Goal: Use online tool/utility: Utilize a website feature to perform a specific function

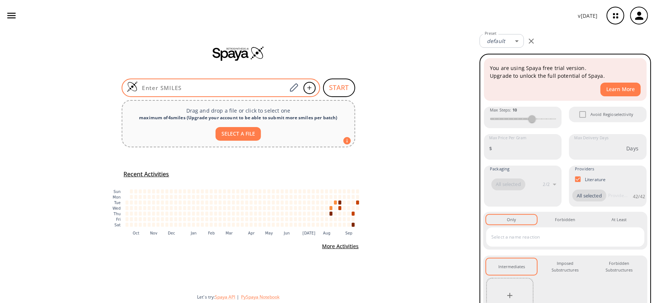
click at [208, 85] on input at bounding box center [212, 87] width 149 height 7
paste input "O=C1CC(C)(C)CC(O)=C1CCOCC[Si](C)(C)C"
type input "O=C1CC(C)(C)CC(O)=C1CCOCC[Si](C)(C)C"
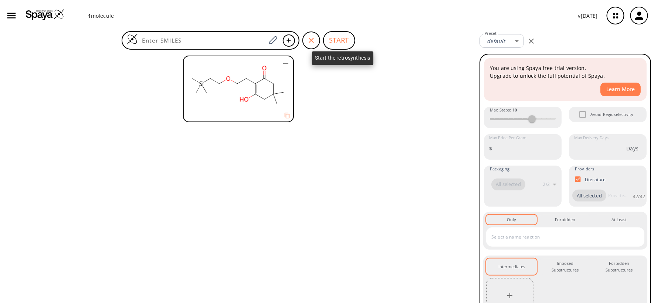
click at [350, 31] on span "START" at bounding box center [339, 40] width 32 height 18
click at [346, 35] on button "START" at bounding box center [339, 40] width 32 height 18
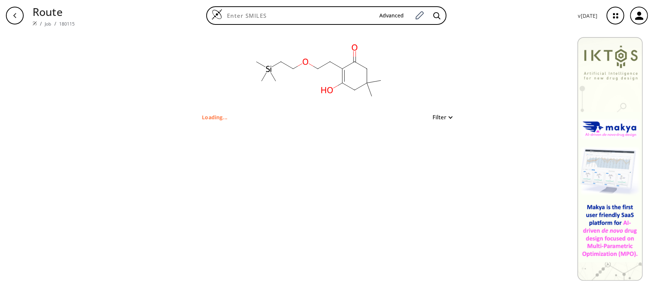
click at [437, 117] on button "Filter" at bounding box center [441, 117] width 24 height 6
click at [437, 117] on div at bounding box center [327, 151] width 654 height 303
click at [357, 88] on icon at bounding box center [361, 86] width 12 height 7
click at [353, 90] on icon at bounding box center [349, 86] width 12 height 7
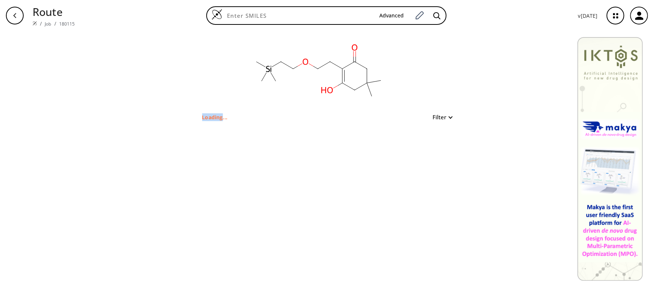
click at [353, 90] on icon at bounding box center [349, 86] width 12 height 7
click at [356, 90] on icon at bounding box center [361, 86] width 12 height 7
click at [268, 132] on div "clear Loading... Filter" at bounding box center [327, 166] width 654 height 271
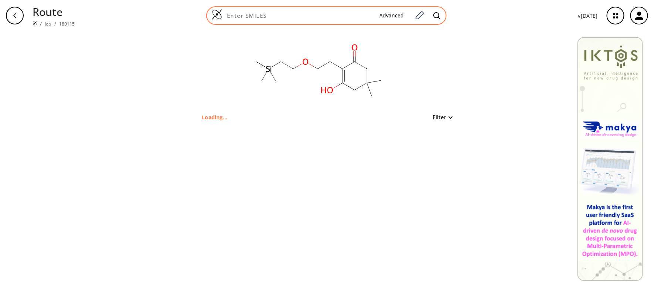
click at [327, 17] on input at bounding box center [298, 15] width 151 height 7
paste input "O=C1CC(C)(C)CC(O)=C1CCOCC[Si](C)(C)C"
type input "O=C1CC(C)(C)CC(O)=C1CCOCC[Si](C)(C)C"
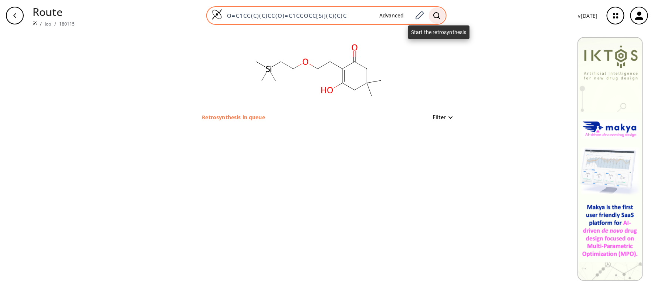
click at [439, 12] on icon at bounding box center [437, 16] width 7 height 8
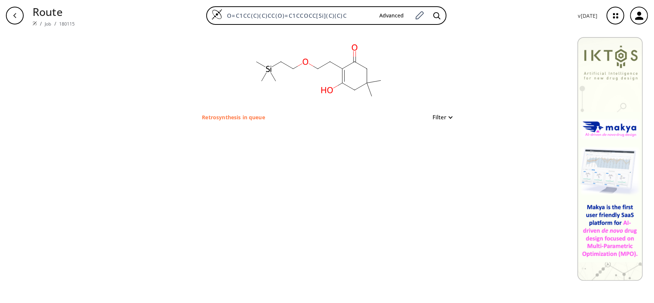
click at [447, 119] on button "Filter" at bounding box center [441, 117] width 24 height 6
click at [447, 117] on div at bounding box center [327, 151] width 654 height 303
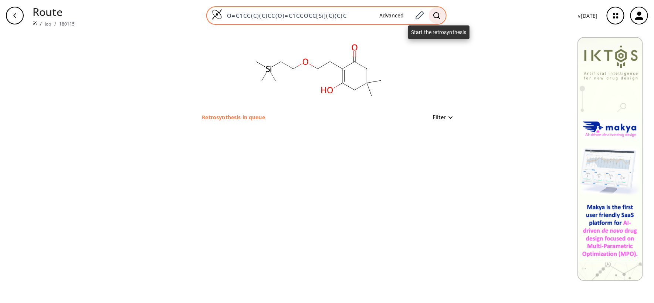
drag, startPoint x: 434, startPoint y: 13, endPoint x: 442, endPoint y: 11, distance: 7.7
click at [441, 11] on div at bounding box center [437, 15] width 16 height 16
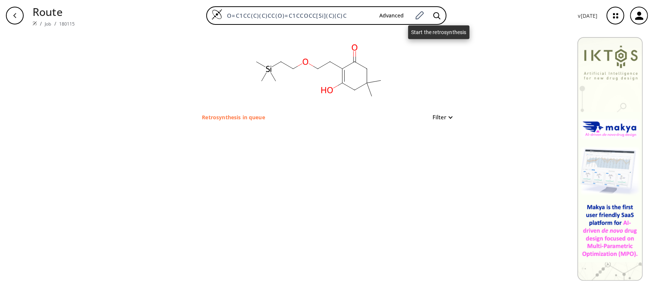
click at [441, 12] on icon at bounding box center [437, 16] width 7 height 8
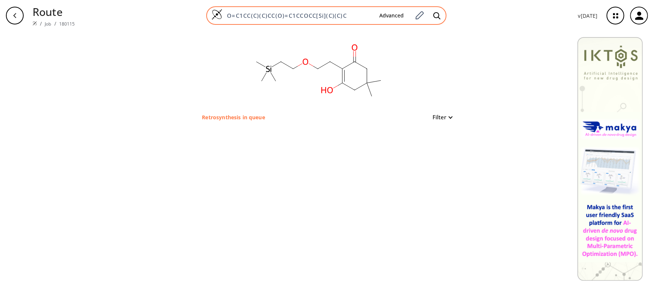
drag, startPoint x: 349, startPoint y: 16, endPoint x: 222, endPoint y: 18, distance: 126.5
click at [222, 18] on div "O=C1CC(C)(C)CC(O)=C1CCOCC[Si](C)(C)C Advanced" at bounding box center [326, 15] width 240 height 18
